Goal: Use online tool/utility: Use online tool/utility

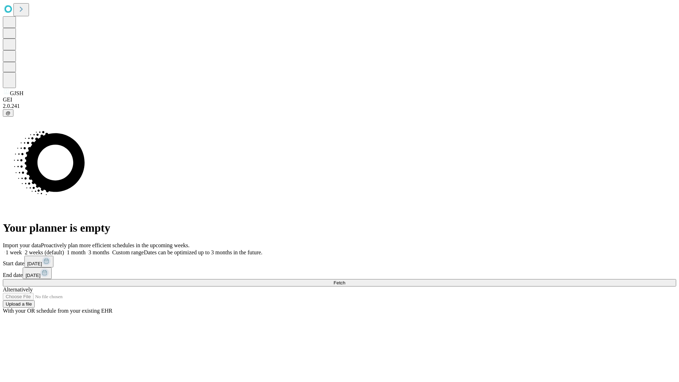
click at [345, 280] on span "Fetch" at bounding box center [339, 282] width 12 height 5
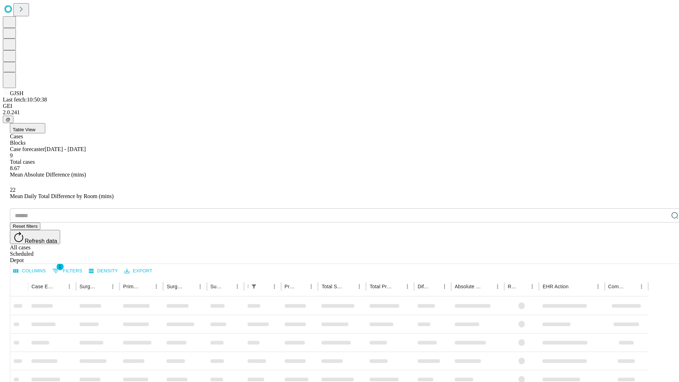
click at [660, 257] on div "Depot" at bounding box center [346, 260] width 673 height 6
